Goal: Task Accomplishment & Management: Manage account settings

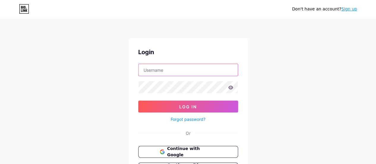
click at [161, 71] on input "text" at bounding box center [188, 70] width 99 height 12
click at [230, 87] on icon at bounding box center [230, 87] width 5 height 4
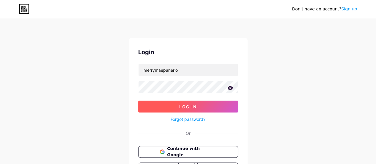
click at [193, 103] on button "Log In" at bounding box center [188, 107] width 100 height 12
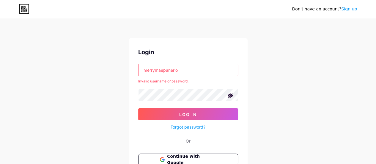
click at [196, 71] on input "merrymaepanerio" at bounding box center [188, 70] width 99 height 12
type input "merrymae"
click at [92, 93] on div "Don't have an account? Sign up Login merrymae Invalid username or password. Log…" at bounding box center [188, 113] width 376 height 227
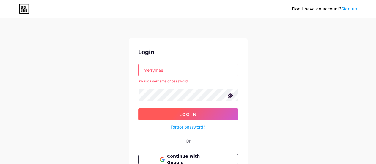
click at [196, 113] on span "Log In" at bounding box center [188, 114] width 18 height 5
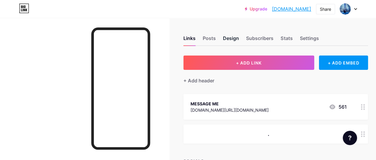
click at [235, 37] on div "Design" at bounding box center [231, 40] width 16 height 11
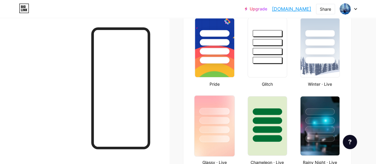
scroll to position [208, 0]
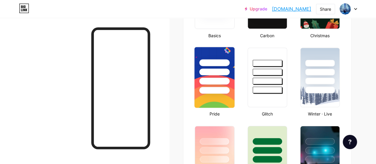
click at [217, 100] on img at bounding box center [215, 77] width 40 height 61
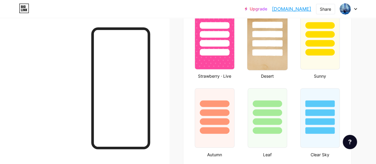
scroll to position [446, 0]
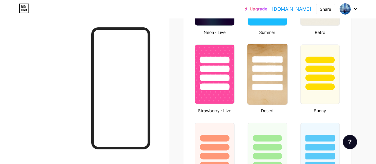
click at [273, 93] on img at bounding box center [268, 74] width 40 height 61
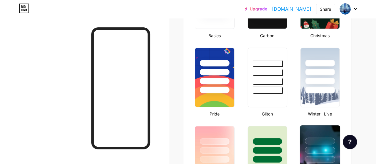
scroll to position [238, 0]
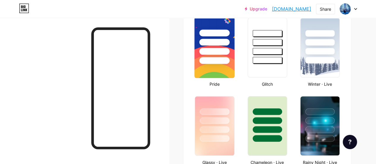
click at [218, 67] on img at bounding box center [215, 47] width 40 height 61
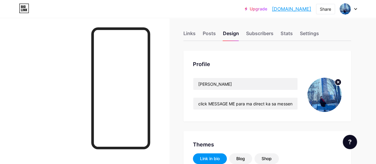
scroll to position [0, 0]
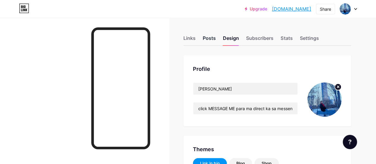
click at [208, 39] on div "Posts" at bounding box center [209, 40] width 13 height 11
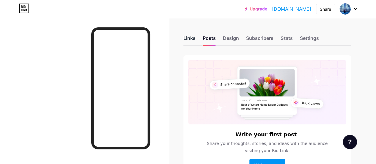
click at [189, 38] on div "Links" at bounding box center [190, 40] width 12 height 11
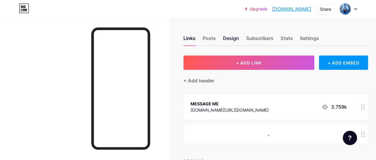
click at [235, 38] on div "Design" at bounding box center [231, 40] width 16 height 11
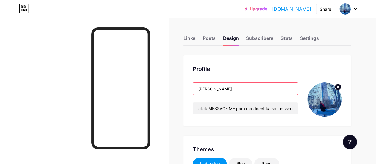
drag, startPoint x: 247, startPoint y: 88, endPoint x: 157, endPoint y: 88, distance: 89.3
paste input "𝑴𝙀𝑹𝙍𝒀 𝑴𝘼𝑬 𝑷"
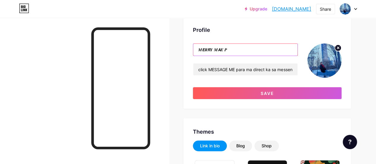
scroll to position [30, 0]
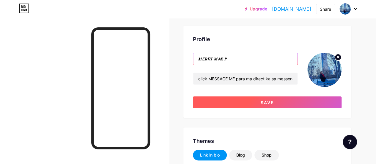
type input "𝑴𝙀𝑹𝙍𝒀 𝑴𝘼𝑬 𝑷"
click at [257, 104] on button "Save" at bounding box center [267, 102] width 149 height 12
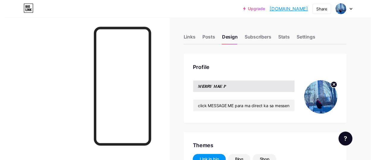
scroll to position [0, 0]
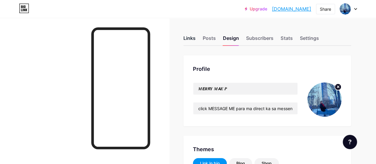
click at [190, 35] on div "Links" at bounding box center [190, 40] width 12 height 11
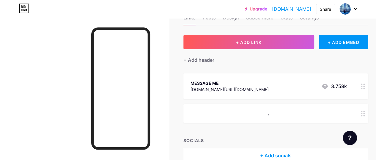
scroll to position [30, 0]
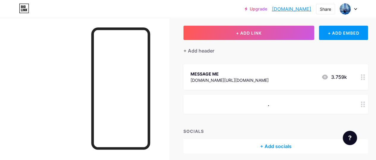
click at [365, 77] on icon at bounding box center [363, 77] width 4 height 6
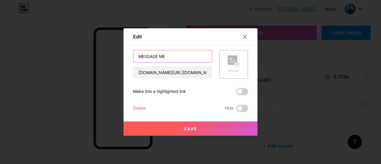
drag, startPoint x: 168, startPoint y: 57, endPoint x: 130, endPoint y: 60, distance: 38.2
click at [130, 60] on div "Edit Content YouTube Play YouTube video without leaving your page. ADD Vimeo Pl…" at bounding box center [190, 81] width 134 height 107
paste input "𝕄𝔼𝕊𝕊𝔸𝔾𝔼 𝕄𝔼"
type input "𝕄𝔼𝕊𝕊𝔸𝔾𝔼 𝕄𝔼"
click at [198, 126] on button "Save" at bounding box center [190, 128] width 134 height 14
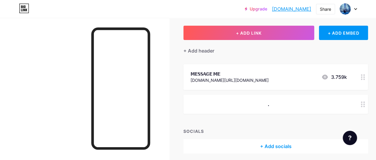
drag, startPoint x: 312, startPoint y: 9, endPoint x: 273, endPoint y: 11, distance: 39.6
click at [273, 11] on div "Upgrade [DOMAIN_NAME]... [DOMAIN_NAME] Share Switch accounts 𝑴𝙀𝑹𝙍𝒀 𝑴𝘼𝑬 𝑷 [DOMAI…" at bounding box center [301, 9] width 112 height 11
copy link "[DOMAIN_NAME]"
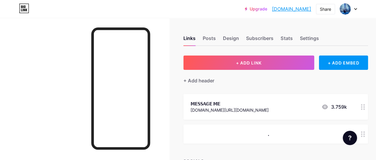
click at [365, 108] on circle at bounding box center [364, 108] width 1 height 1
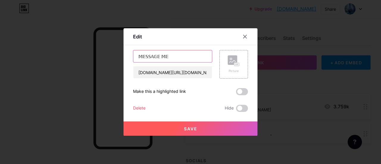
click at [142, 56] on input "𝕄𝔼𝕊𝕊𝔸𝔾𝔼 𝕄𝔼" at bounding box center [172, 56] width 79 height 12
click at [146, 56] on input "𝕄 𝔼𝕊𝕊𝔸𝔾𝔼 𝕄𝔼" at bounding box center [172, 56] width 79 height 12
click at [149, 57] on input "𝕄 𝔼 𝕊𝕊𝔸𝔾𝔼 𝕄𝔼" at bounding box center [172, 56] width 79 height 12
click at [153, 56] on input "𝕄 𝔼 𝕊 𝕊𝔸𝔾𝔼 𝕄𝔼" at bounding box center [172, 56] width 79 height 12
click at [157, 57] on input "𝕄 𝔼 𝕊 𝕊 𝔸𝔾𝔼 𝕄𝔼" at bounding box center [172, 56] width 79 height 12
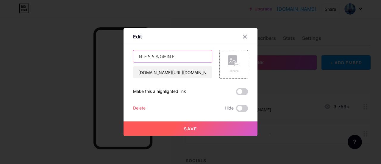
click at [161, 56] on input "𝕄 𝔼 𝕊 𝕊 𝔸 𝔾𝔼 𝕄𝔼" at bounding box center [172, 56] width 79 height 12
click at [169, 57] on input "𝕄 𝔼 𝕊 𝕊 𝔸 𝔾 𝔼 𝕄𝔼" at bounding box center [172, 56] width 79 height 12
click at [167, 56] on input "𝕄 𝔼 𝕊 𝕊 𝔸 𝔾 𝔼 𝕄 𝔼" at bounding box center [172, 56] width 79 height 12
type input "𝕄 𝔼 𝕊 𝕊 𝔸 𝔾 𝔼 𝕄 𝔼"
click at [221, 128] on button "Save" at bounding box center [190, 128] width 134 height 14
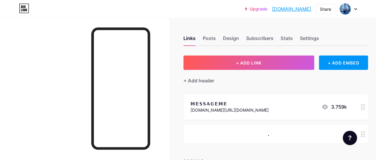
click at [365, 107] on circle at bounding box center [364, 106] width 1 height 1
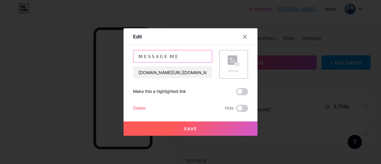
click at [168, 57] on input "𝕄 𝔼 𝕊 𝕊 𝔸 𝔾 𝔼 𝕄 𝔼" at bounding box center [172, 56] width 79 height 12
type input "𝕄 𝔼 𝕊 𝕊 𝔸 𝔾 𝔼 𝕄 𝔼"
click at [189, 125] on button "Save" at bounding box center [190, 128] width 134 height 14
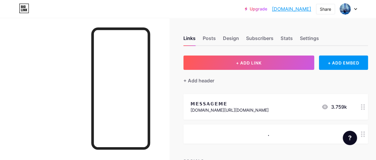
click at [363, 106] on circle at bounding box center [361, 106] width 1 height 1
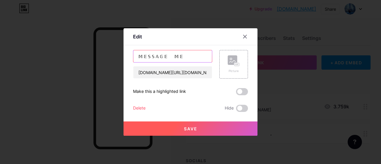
click at [177, 57] on input "𝕄 𝔼 𝕊 𝕊 𝔸 𝔾 𝔼 𝕄 𝔼" at bounding box center [172, 56] width 79 height 12
drag, startPoint x: 183, startPoint y: 57, endPoint x: 97, endPoint y: 57, distance: 86.3
click at [97, 57] on div "Edit Content YouTube Play YouTube video without leaving your page. ADD Vimeo Pl…" at bounding box center [190, 82] width 381 height 164
paste input "M𝐄S𝐒A𝐆E M𝐄"
type input "M𝐄S𝐒A𝐆E M𝐄"
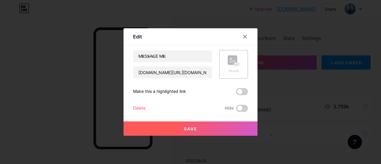
click at [200, 126] on button "Save" at bounding box center [190, 128] width 134 height 14
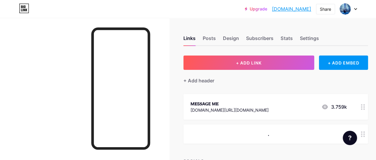
click at [66, 108] on div at bounding box center [84, 98] width 169 height 160
